Goal: Navigation & Orientation: Find specific page/section

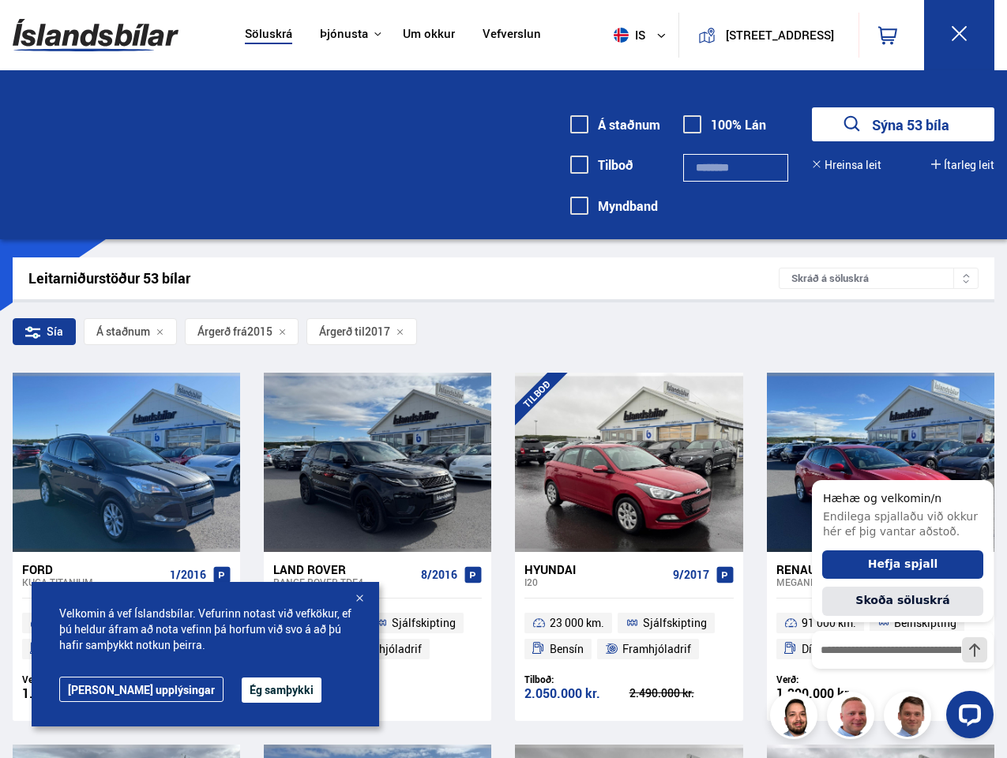
click at [96, 35] on img at bounding box center [96, 34] width 166 height 51
click at [624, 35] on span "is" at bounding box center [626, 35] width 39 height 15
click at [891, 35] on icon at bounding box center [887, 35] width 19 height 19
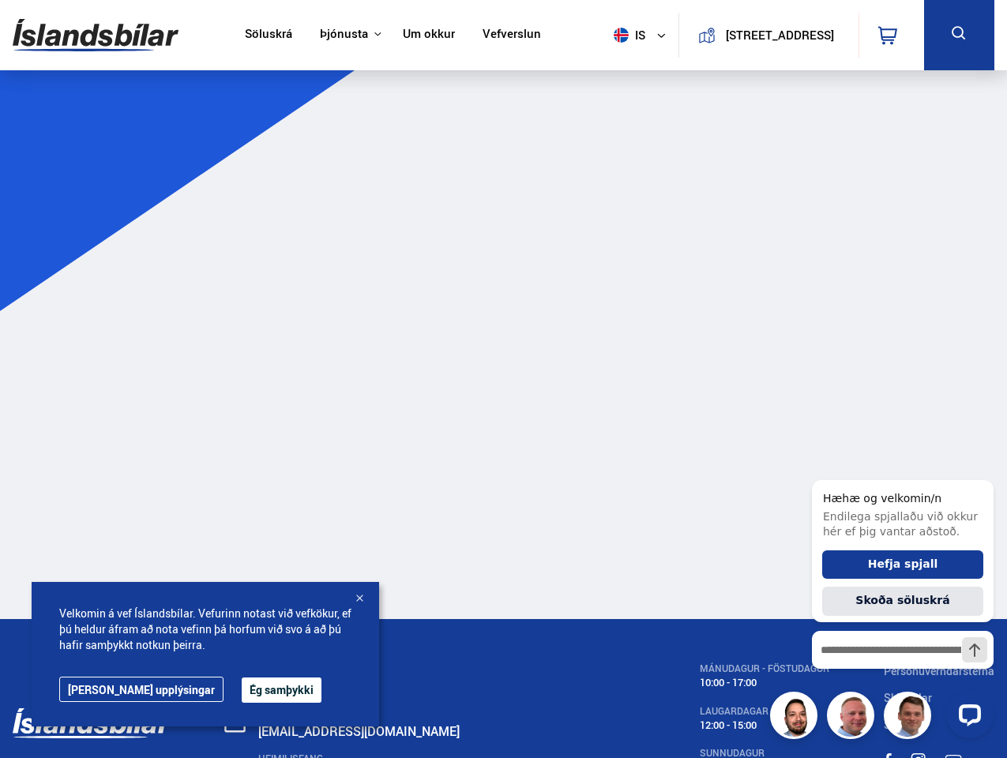
click at [958, 35] on icon at bounding box center [959, 34] width 20 height 20
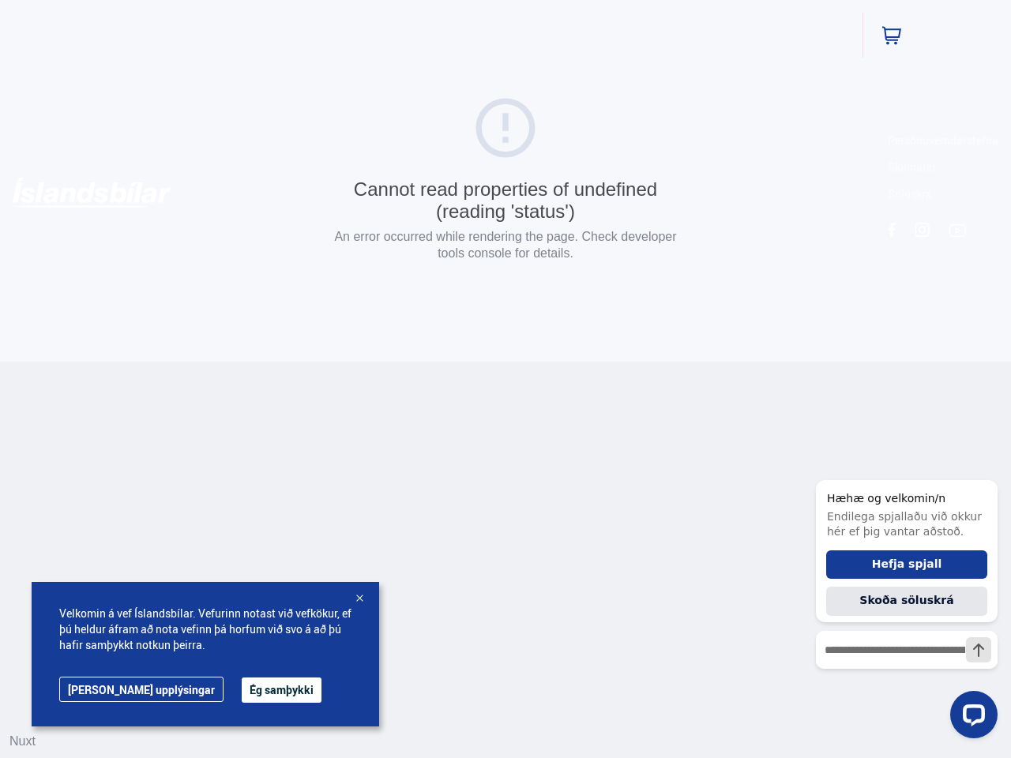
click at [847, 165] on div "Cannot read properties of undefined (reading 'status') An error occurred while …" at bounding box center [505, 181] width 1011 height 362
click at [962, 165] on div "Persónuverndarstefna Skilmalar [GEOGRAPHIC_DATA]" at bounding box center [942, 167] width 111 height 69
click at [878, 278] on div "Cannot read properties of undefined (reading 'status') An error occurred while …" at bounding box center [505, 181] width 1011 height 362
click at [43, 332] on div "Cannot read properties of undefined (reading 'status') An error occurred while …" at bounding box center [505, 181] width 1011 height 362
click at [129, 332] on div "Cannot read properties of undefined (reading 'status') An error occurred while …" at bounding box center [505, 181] width 1011 height 362
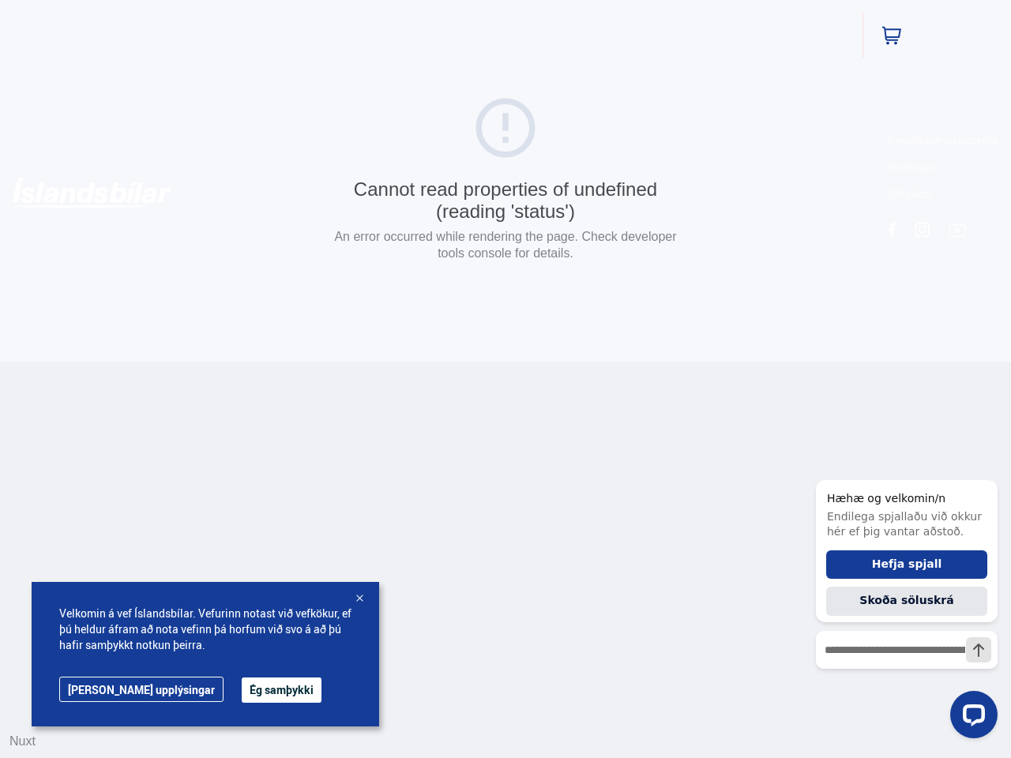
click at [242, 332] on div "Cannot read properties of undefined (reading 'status') An error occurred while …" at bounding box center [505, 181] width 1011 height 362
